Goal: Find specific page/section: Find specific page/section

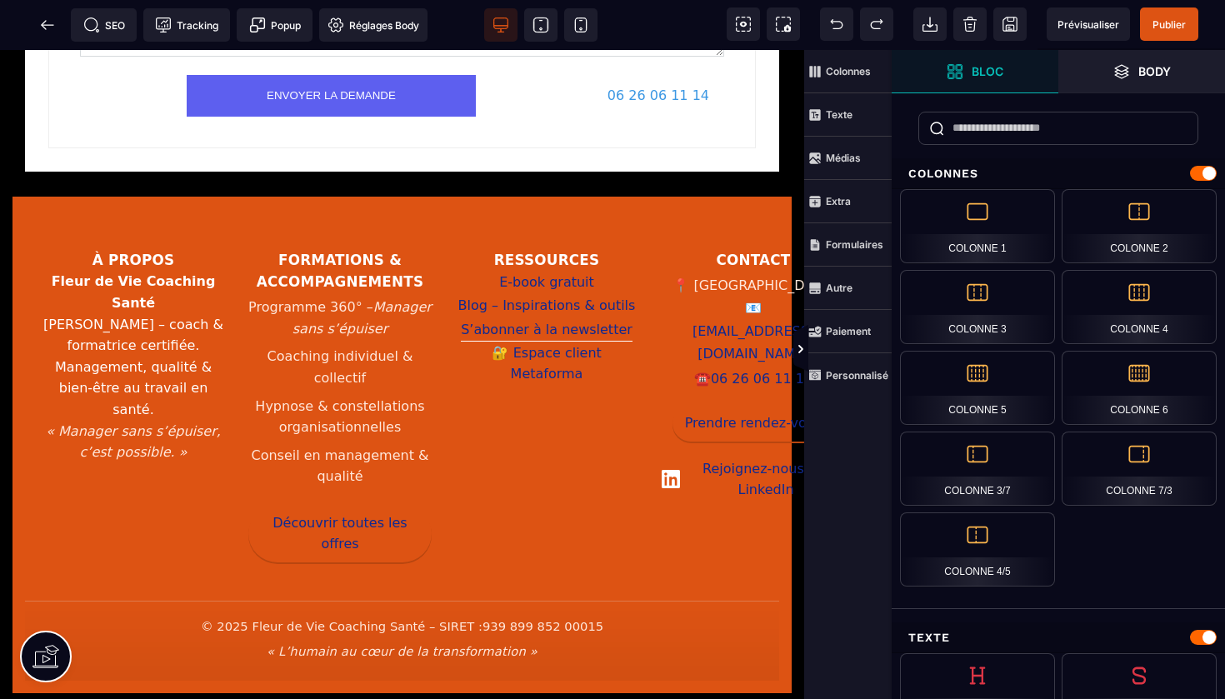
scroll to position [2990, 0]
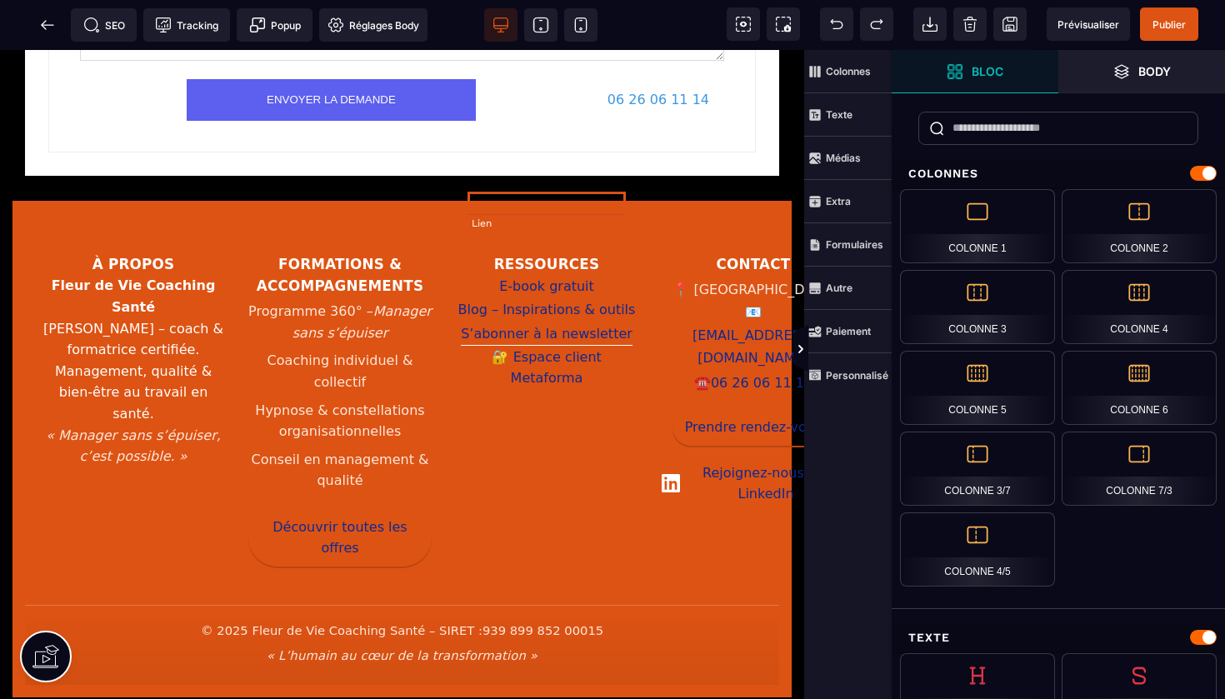
click at [513, 322] on link "S’abonner à la newsletter" at bounding box center [547, 333] width 172 height 23
select select
select select "***"
select select
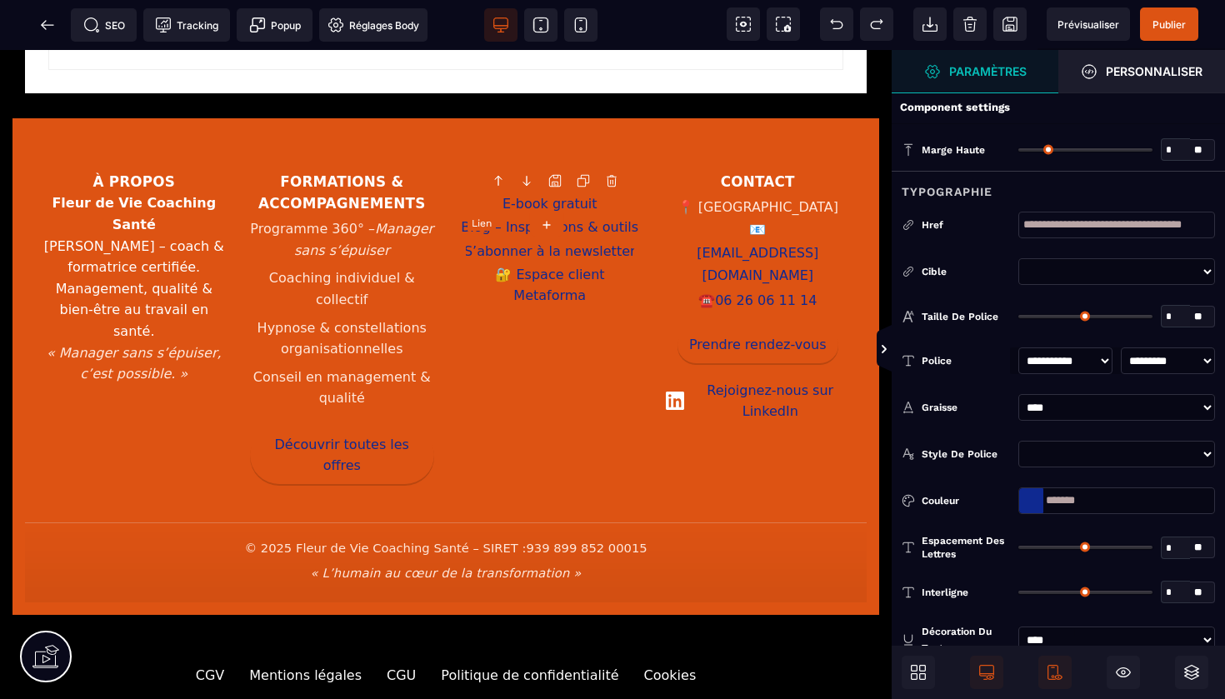
type input "*"
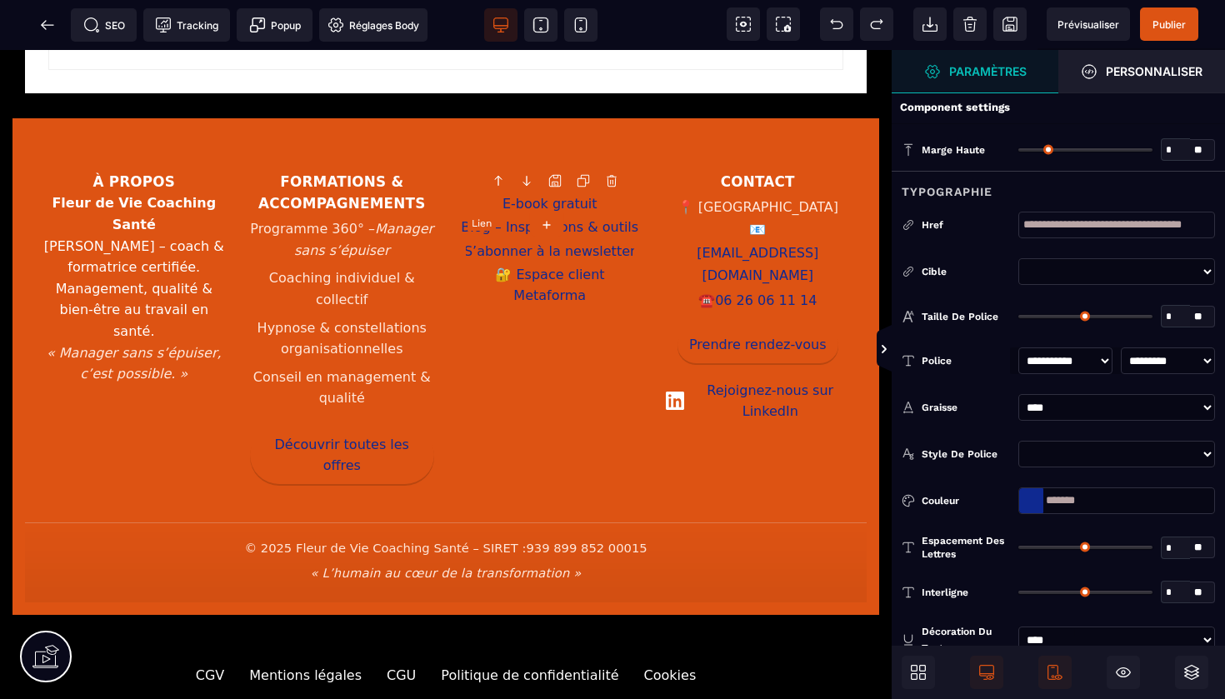
type input "*"
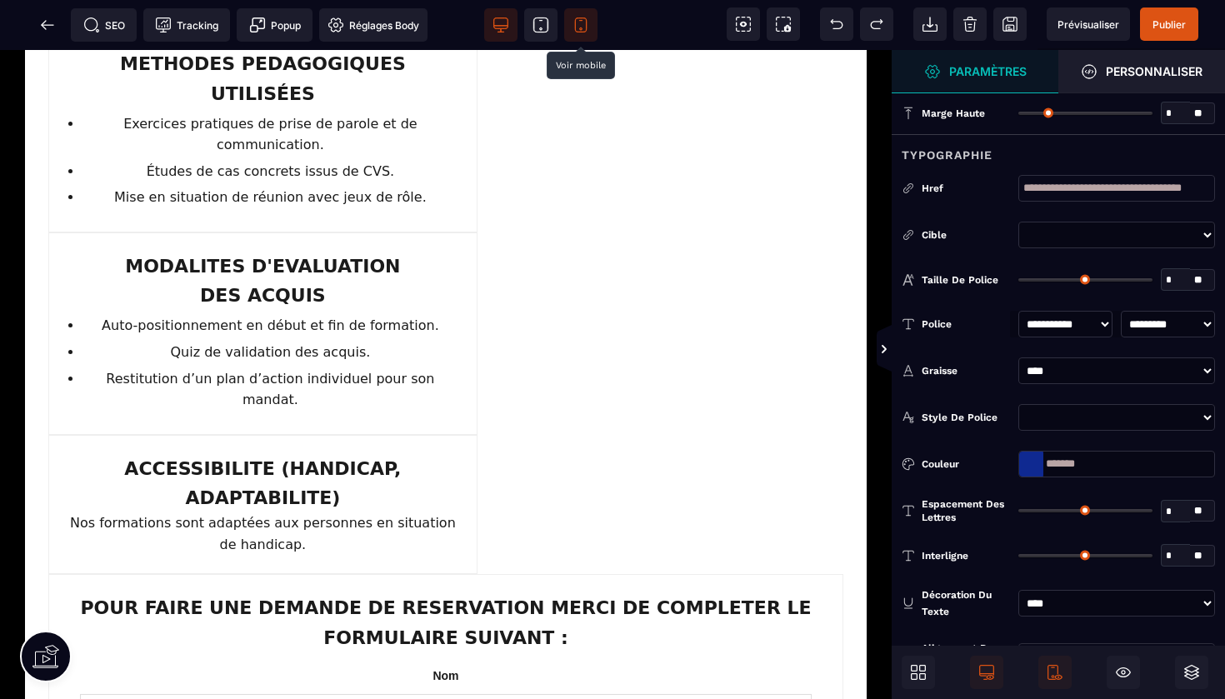
scroll to position [1949, 1]
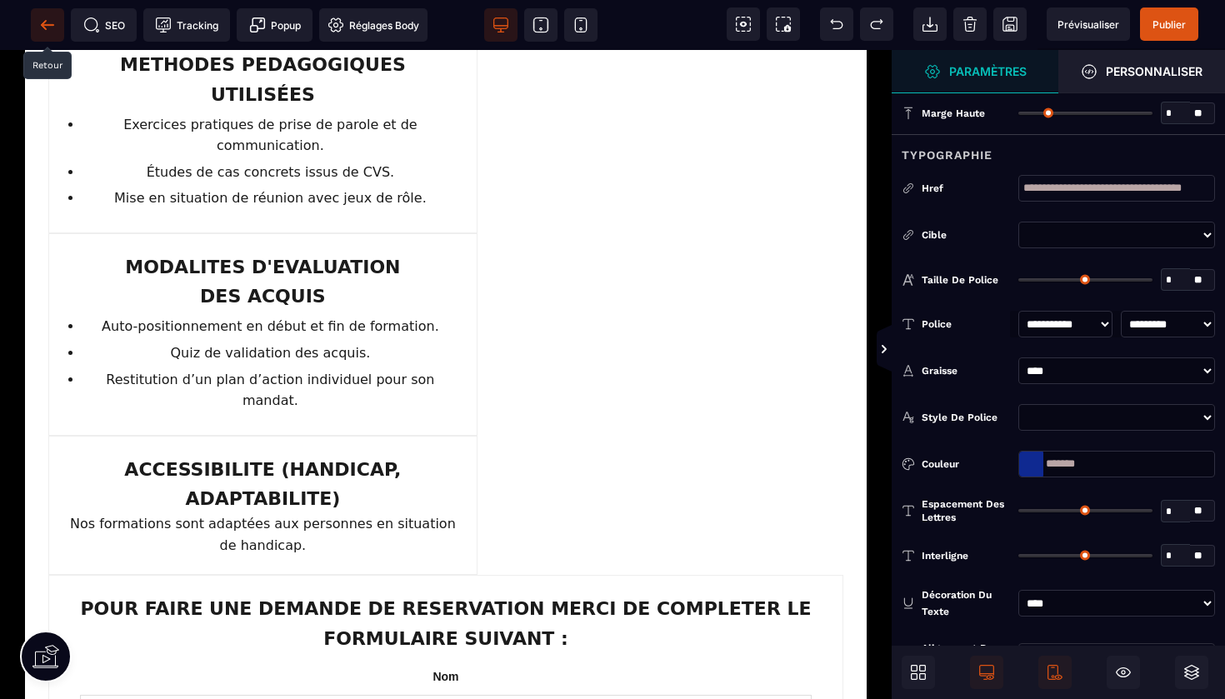
click at [48, 20] on icon at bounding box center [47, 25] width 17 height 17
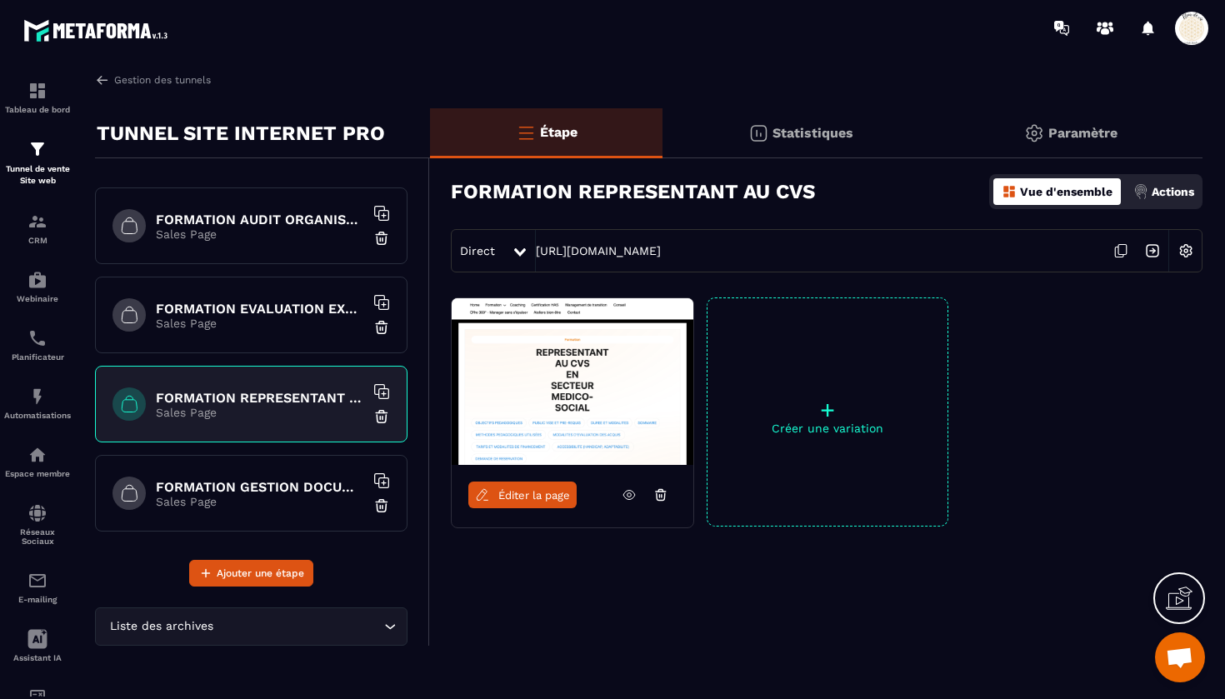
scroll to position [1143, 0]
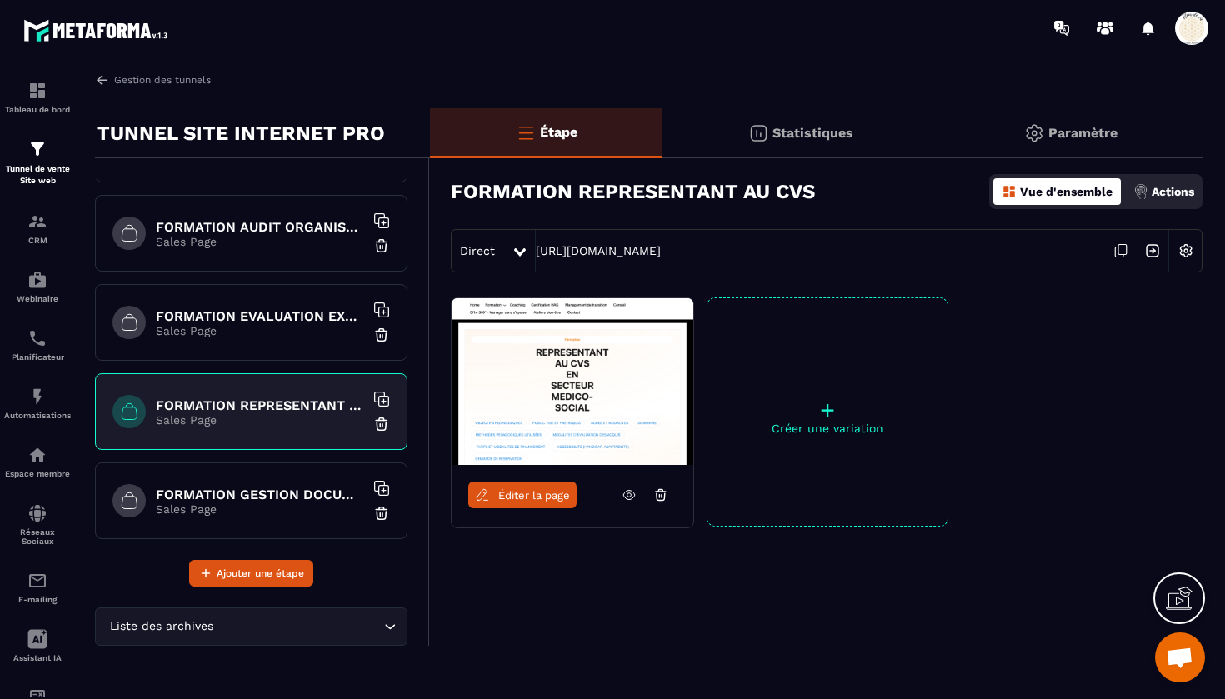
click at [217, 319] on h6 "FORMATION EVALUATION EXTERNE HAS" at bounding box center [260, 316] width 208 height 16
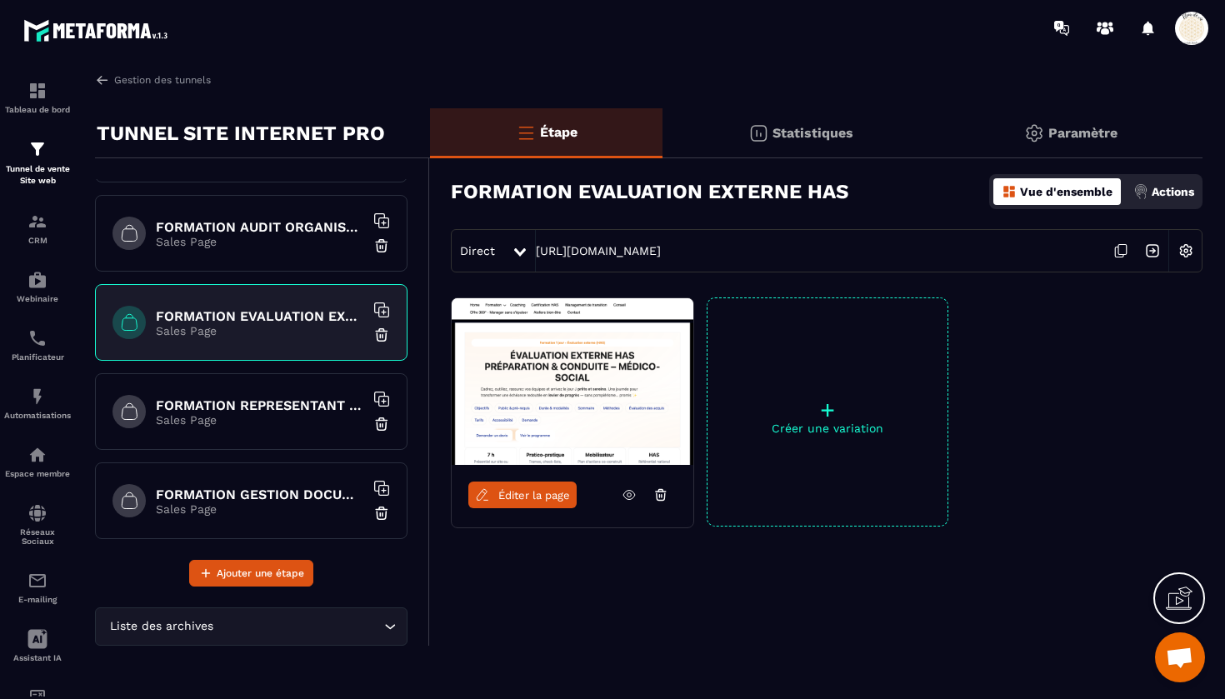
click at [544, 496] on span "Éditer la page" at bounding box center [534, 495] width 72 height 12
